Goal: Find specific page/section: Find specific page/section

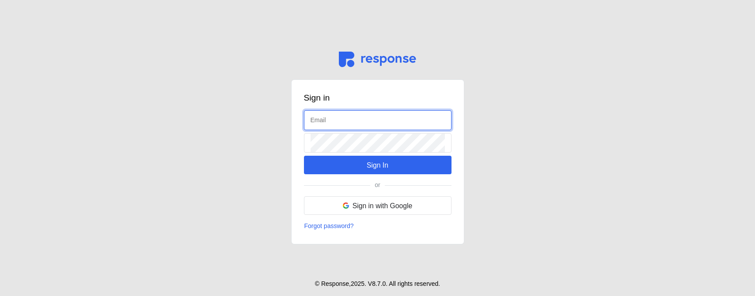
click at [387, 122] on input "text" at bounding box center [378, 120] width 134 height 19
type input "admin@tryresponse.com"
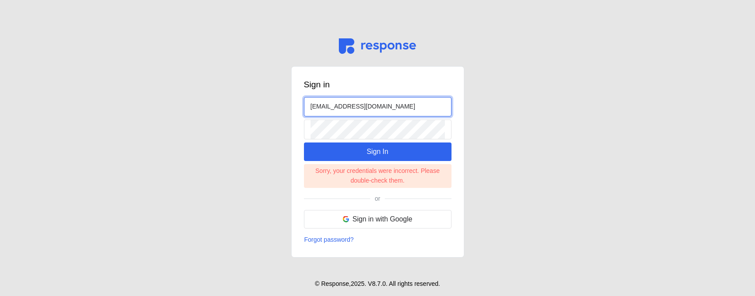
click at [378, 106] on input "admin@tryresponse.com" at bounding box center [378, 107] width 134 height 19
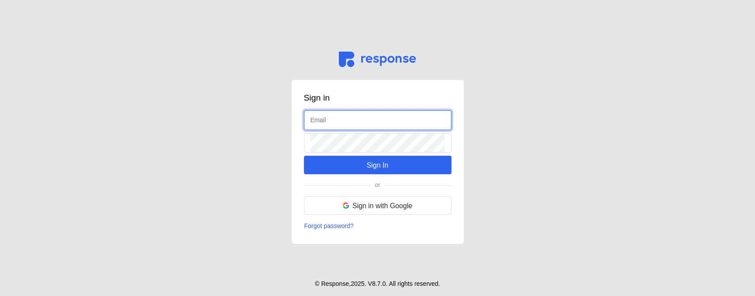
click at [377, 123] on input "text" at bounding box center [378, 120] width 134 height 19
type input "k"
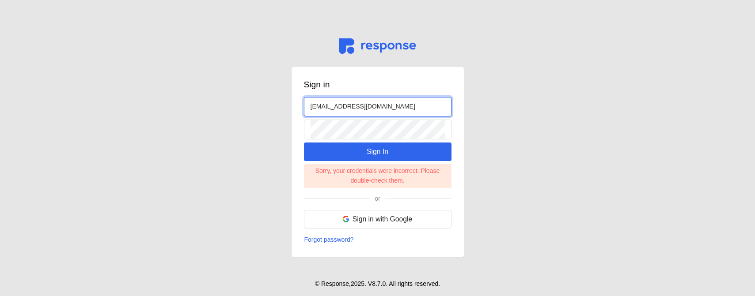
click at [318, 106] on input "admin@tryresponse.com" at bounding box center [378, 107] width 134 height 19
type input "kristina@tryresponse.com"
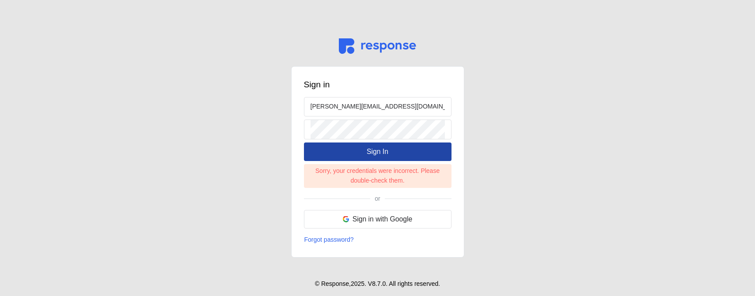
click at [365, 152] on button "Sign In" at bounding box center [378, 152] width 148 height 19
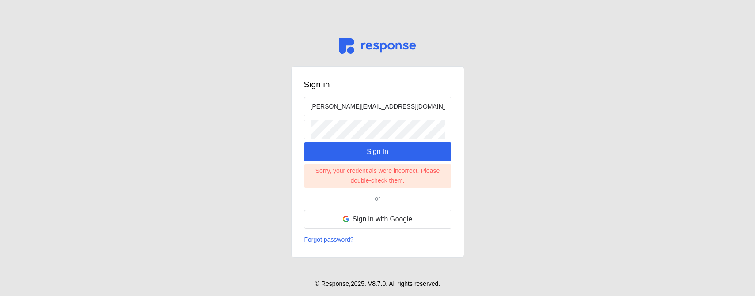
click at [630, 209] on main "Sign in kristina@tryresponse.com Sign In Sorry, your credentials were incorrect…" at bounding box center [377, 148] width 755 height 296
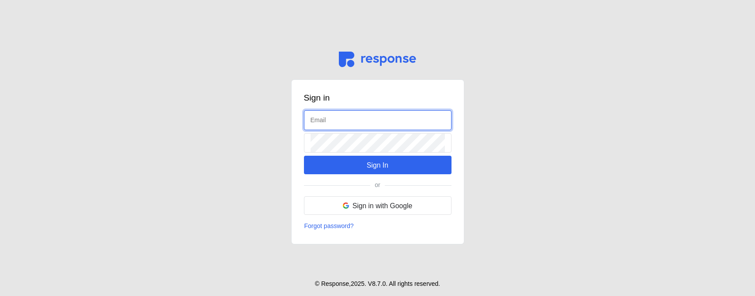
click at [381, 127] on input "text" at bounding box center [378, 120] width 134 height 19
type input "[EMAIL_ADDRESS][DOMAIN_NAME]"
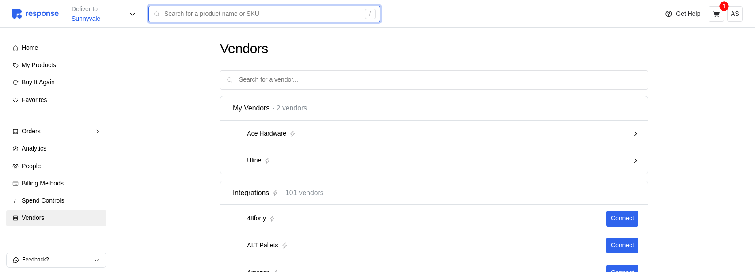
click at [168, 11] on input "text" at bounding box center [262, 14] width 196 height 16
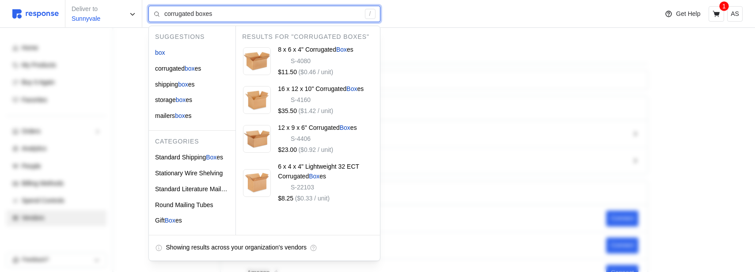
type input "corrugated boxes"
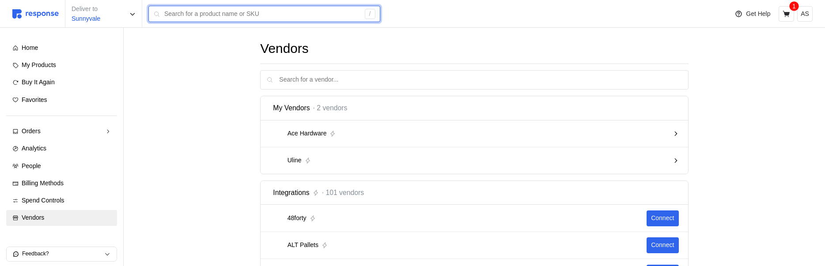
click at [195, 16] on input "text" at bounding box center [262, 14] width 196 height 16
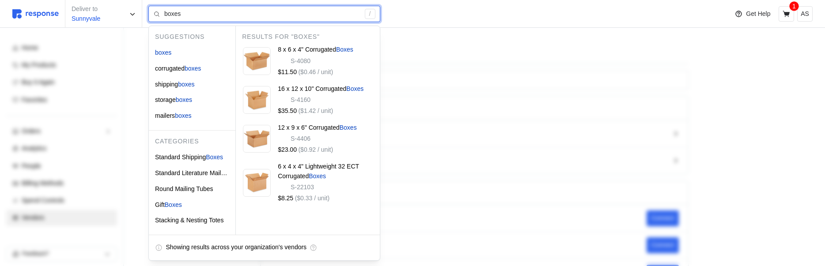
type input "boxes"
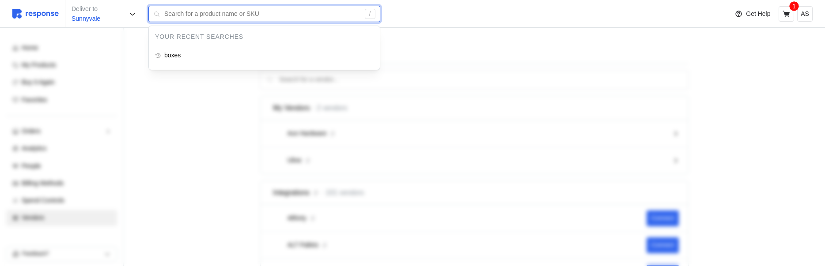
click at [198, 15] on input "text" at bounding box center [262, 14] width 196 height 16
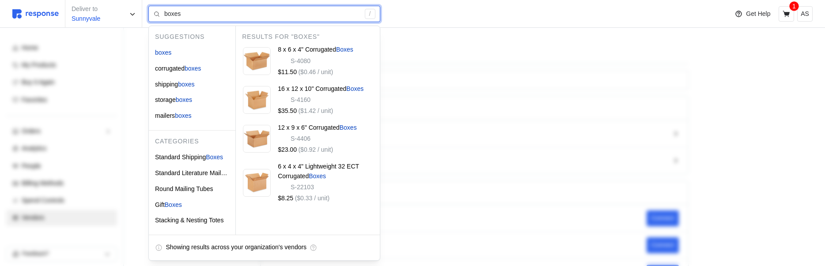
type input "boxes"
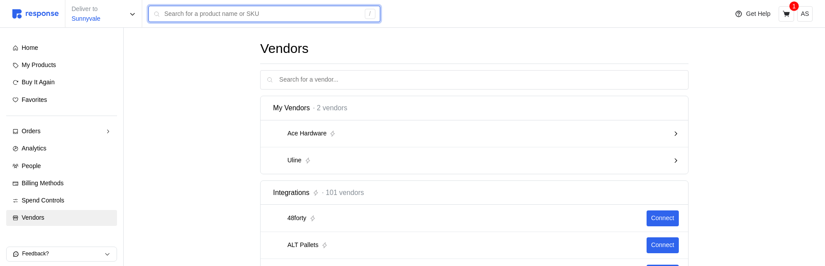
click at [344, 13] on input "text" at bounding box center [262, 14] width 196 height 16
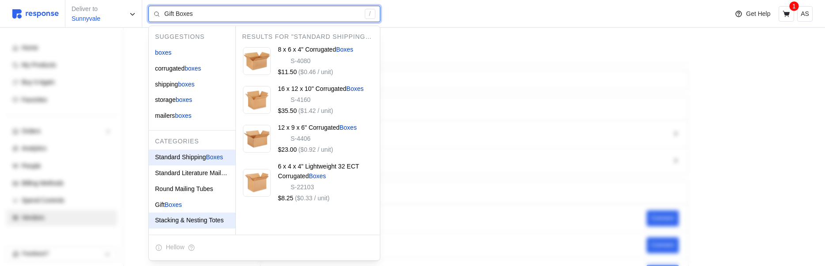
type input "Stacking & Nesting Totes"
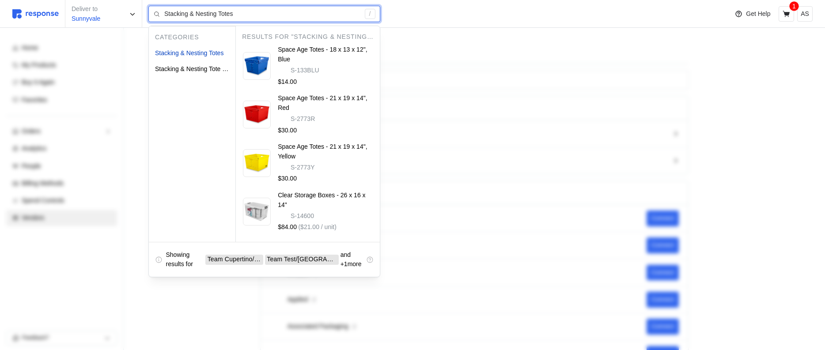
click at [379, 266] on div "Showing results for Team Cupertino / Cupertino Team Test / [GEOGRAPHIC_DATA] an…" at bounding box center [264, 259] width 231 height 35
click at [262, 18] on input "Stacking & Nesting Totes" at bounding box center [262, 14] width 196 height 16
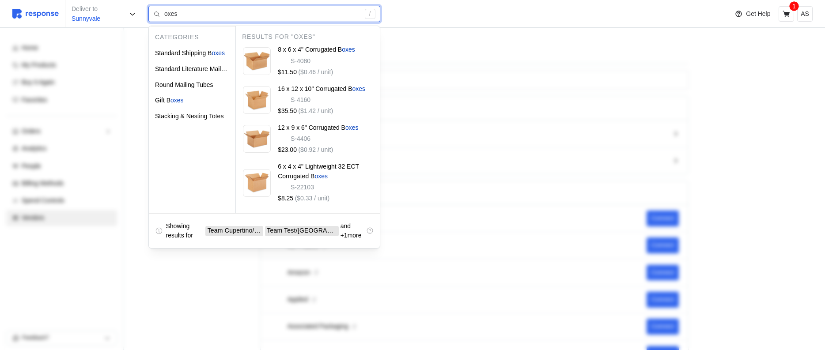
type input "oxes"
click at [215, 14] on input "oxes" at bounding box center [262, 14] width 196 height 16
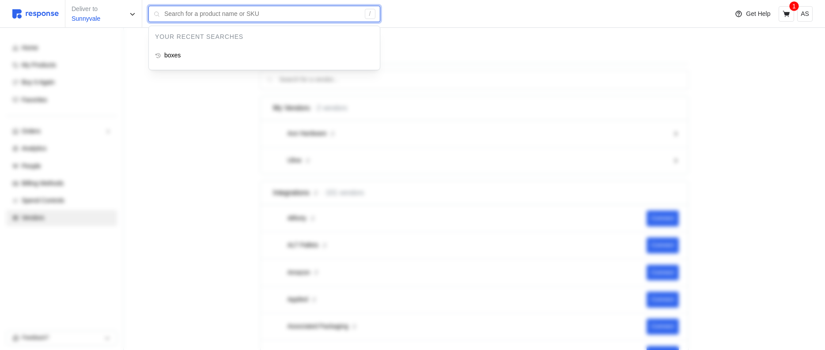
click at [262, 10] on input "text" at bounding box center [262, 14] width 196 height 16
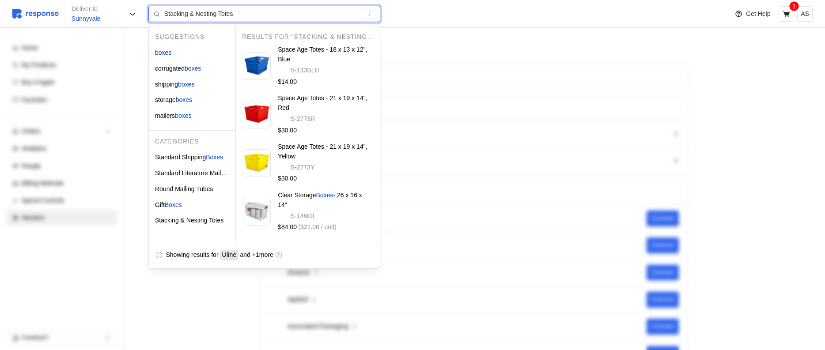
type input "Stacking & Nesting Totes"
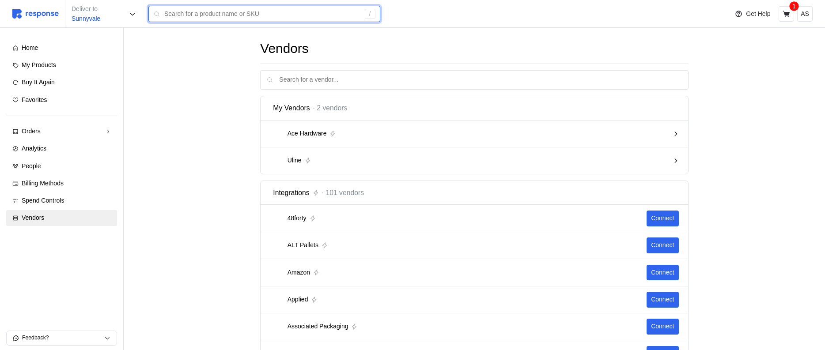
click at [210, 8] on input "text" at bounding box center [262, 14] width 196 height 16
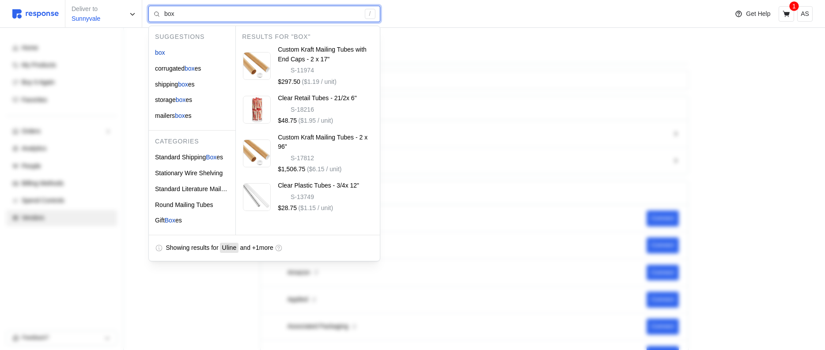
type input "box"
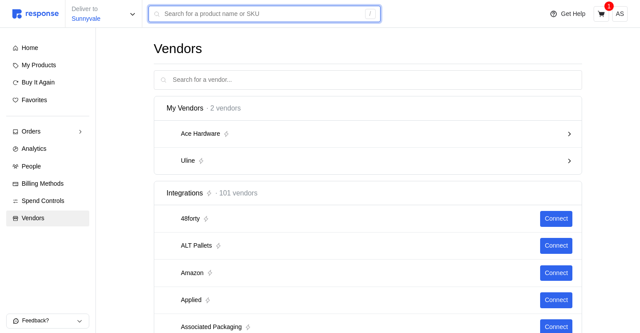
click at [225, 13] on input "text" at bounding box center [262, 14] width 196 height 16
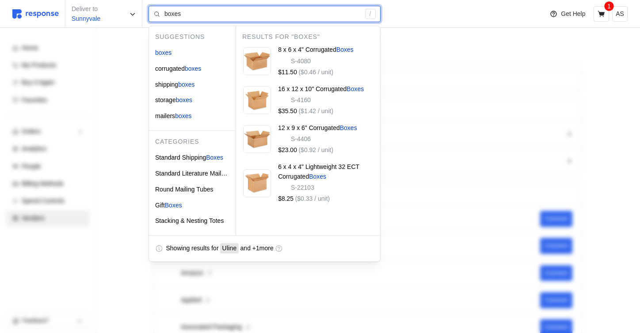
type input "boxes"
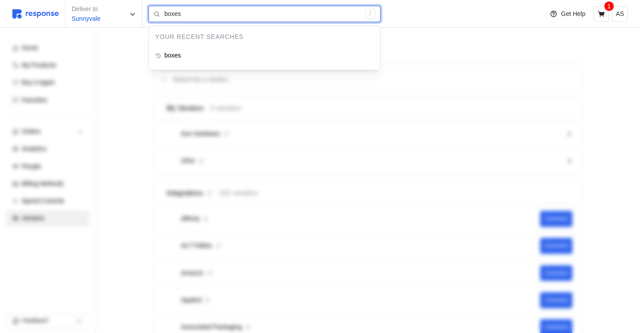
click at [326, 15] on input "boxes" at bounding box center [262, 14] width 196 height 16
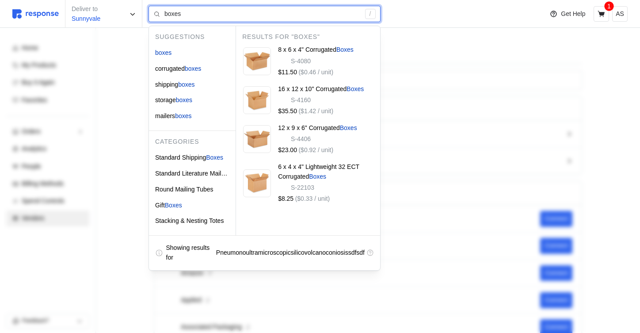
click at [349, 243] on div "Showing results for Pneumonoultramicroscopicsilicovolcanoconiosissdfsdf" at bounding box center [270, 252] width 208 height 19
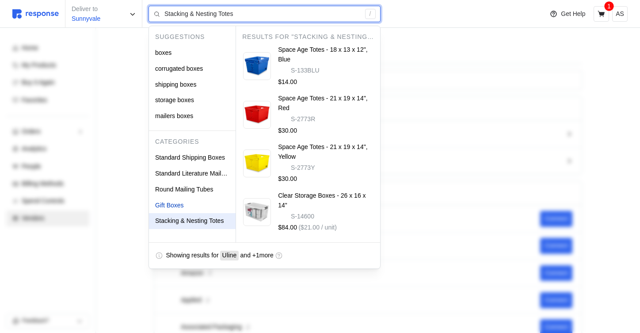
type input "Gift Boxes"
